Goal: Complete application form

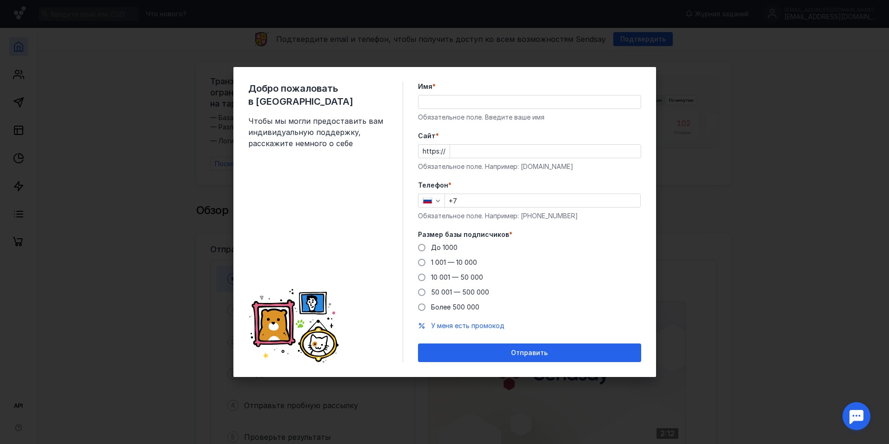
click at [442, 102] on input "Имя *" at bounding box center [529, 101] width 222 height 13
type input "SigmaCat"
click at [600, 174] on form "Имя * SigmaCat Обязательное поле. Введите ваше имя [PERSON_NAME] * https:// Обя…" at bounding box center [529, 222] width 223 height 280
click at [543, 165] on div "Обязательное поле. Например: [DOMAIN_NAME]" at bounding box center [529, 166] width 223 height 9
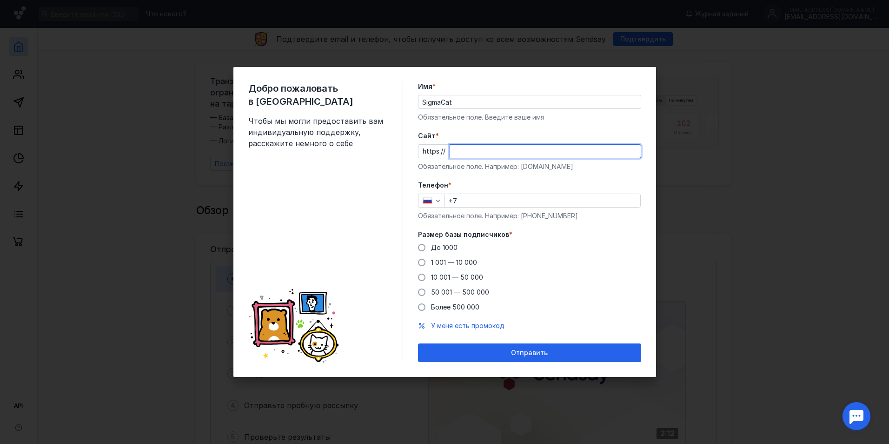
click at [523, 148] on input "Cайт *" at bounding box center [545, 151] width 191 height 13
type input "[DOMAIN_NAME]"
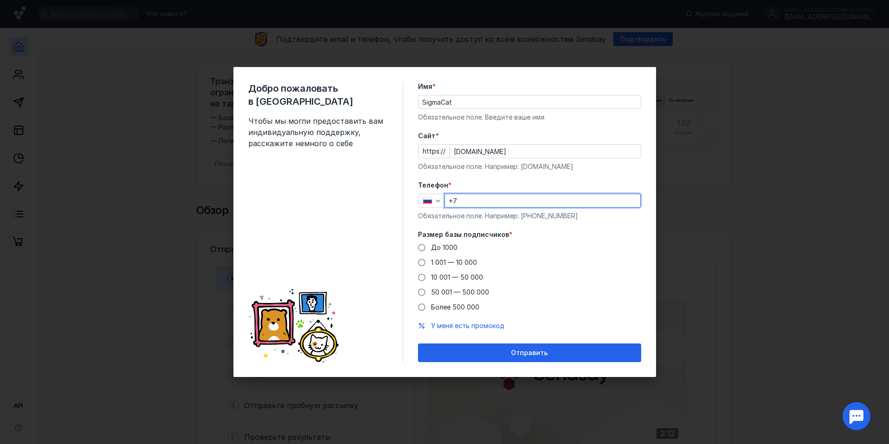
click at [501, 195] on input "+7" at bounding box center [542, 200] width 195 height 13
type input "[PHONE_NUMBER]"
click at [419, 245] on span at bounding box center [421, 247] width 7 height 7
click at [0, 0] on input "До 1000" at bounding box center [0, 0] width 0 height 0
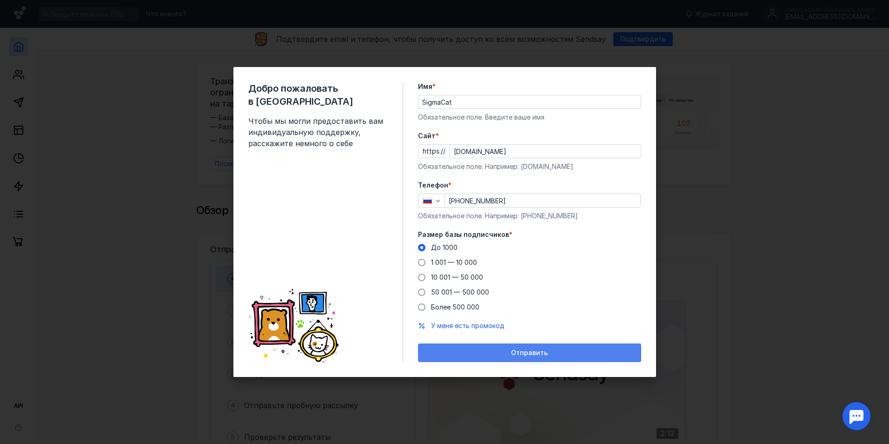
click at [487, 344] on div "Отправить" at bounding box center [529, 352] width 223 height 19
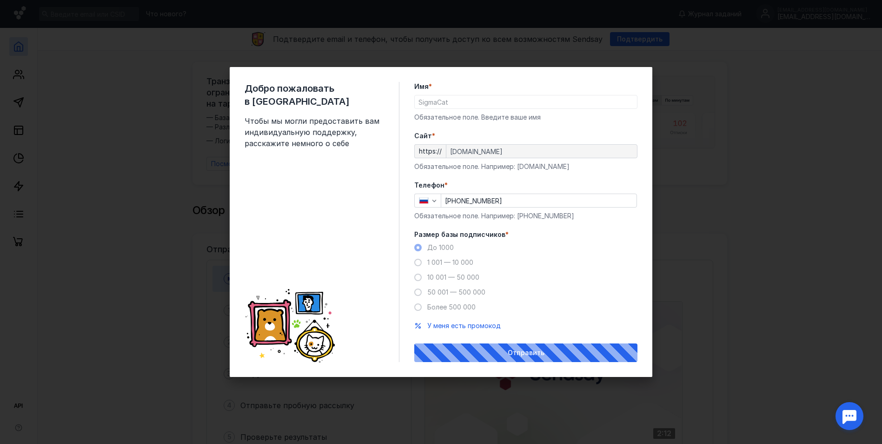
drag, startPoint x: 488, startPoint y: 338, endPoint x: 245, endPoint y: 346, distance: 243.3
drag, startPoint x: 245, startPoint y: 346, endPoint x: 213, endPoint y: 359, distance: 34.6
click at [213, 359] on div "Добро пожаловать в Sendsay Чтобы мы могли предоставить вам индивидуальную подде…" at bounding box center [441, 222] width 882 height 444
click at [309, 244] on div "Добро пожаловать в Sendsay Чтобы мы могли предоставить вам индивидуальную подде…" at bounding box center [322, 222] width 155 height 280
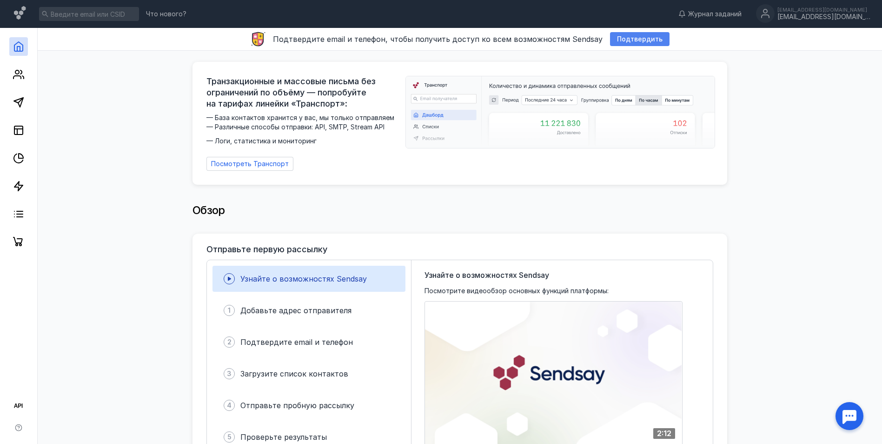
click at [618, 33] on div "Подтвердить" at bounding box center [640, 39] width 60 height 14
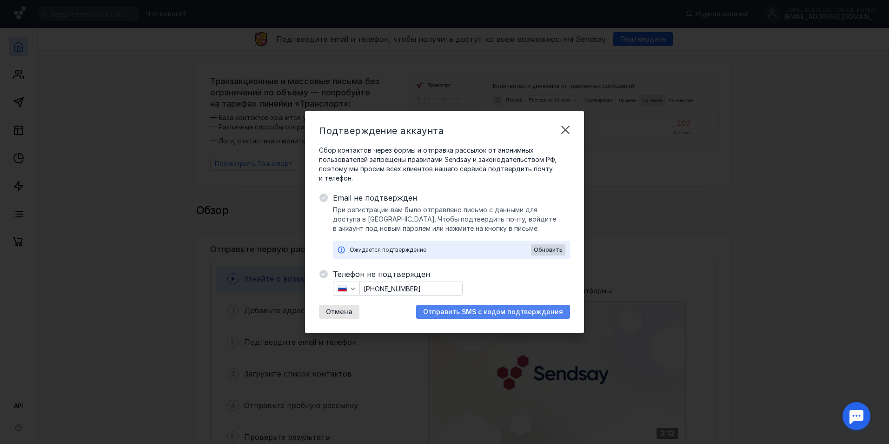
click at [486, 310] on span "Отправить SMS с кодом подтверждения" at bounding box center [493, 312] width 140 height 8
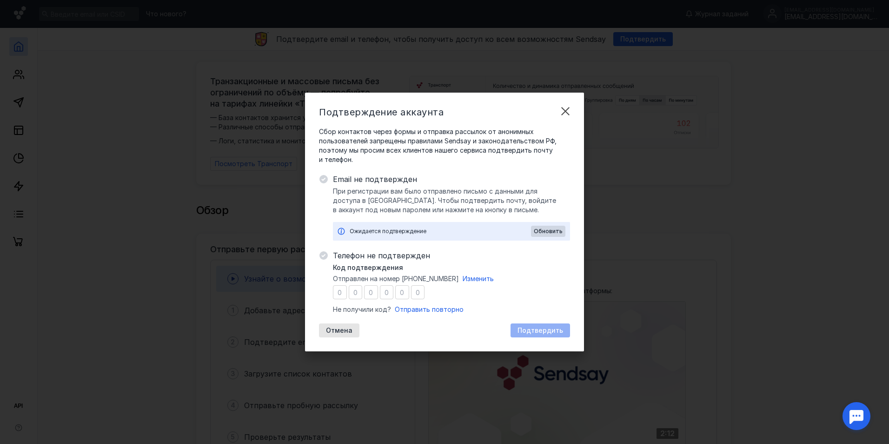
type input "3"
type input "5"
type input "7"
type input "4"
type input "7"
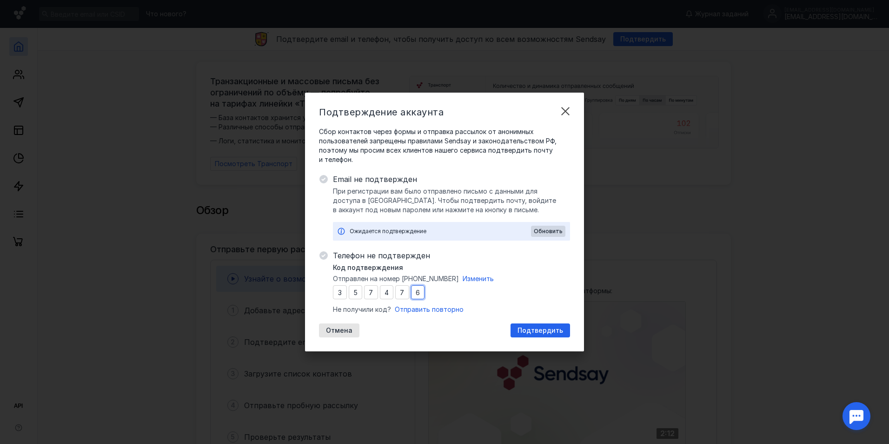
type input "6"
click at [543, 328] on span "Подтвердить" at bounding box center [540, 330] width 46 height 8
